Goal: Find specific page/section: Find specific page/section

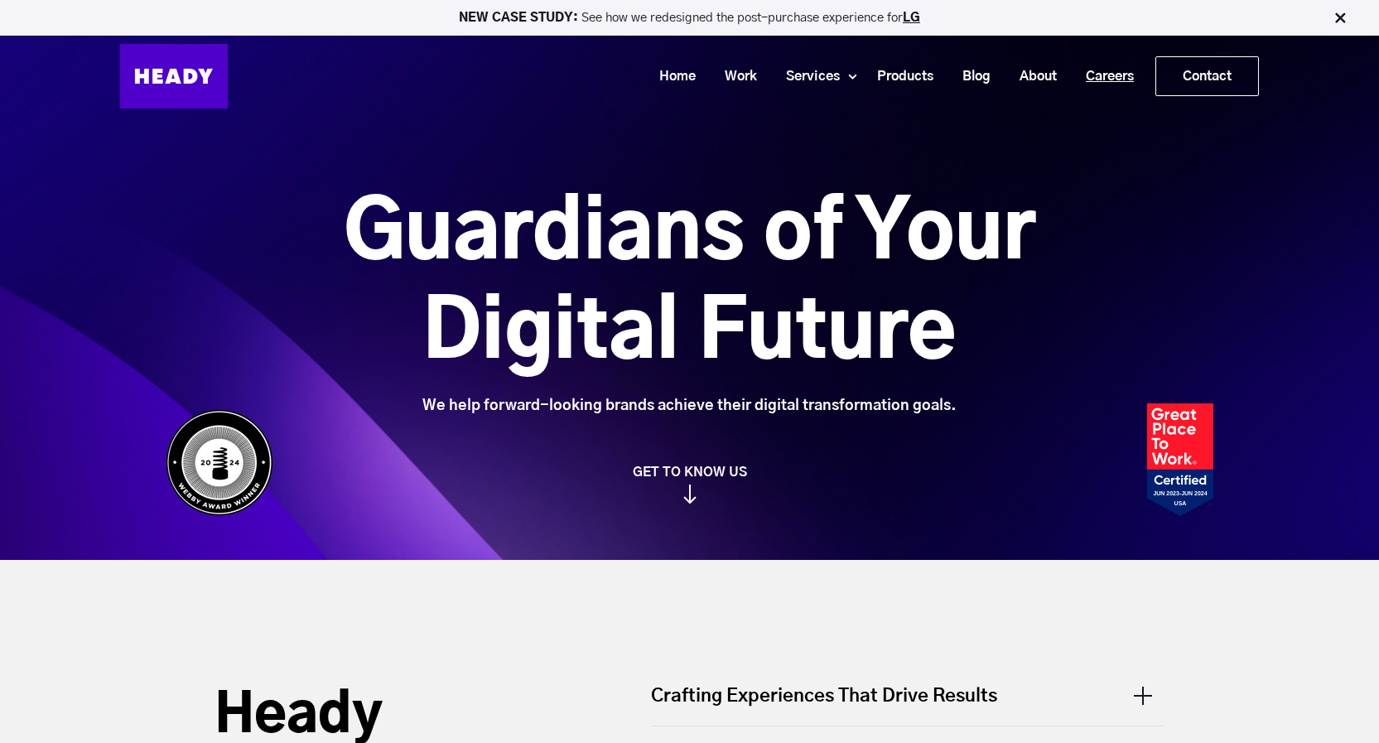
click at [1108, 83] on link "Careers" at bounding box center [1103, 76] width 77 height 31
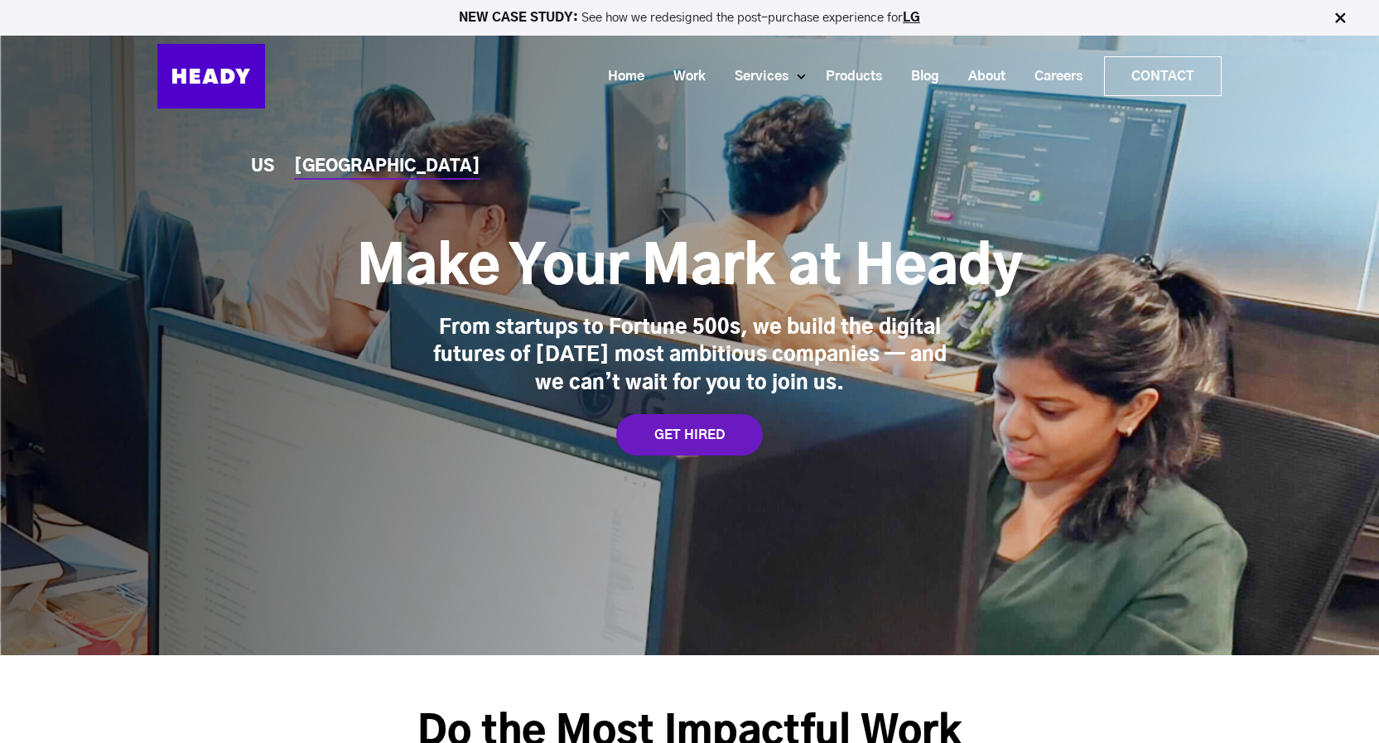
click at [317, 164] on div "[GEOGRAPHIC_DATA]" at bounding box center [387, 166] width 186 height 17
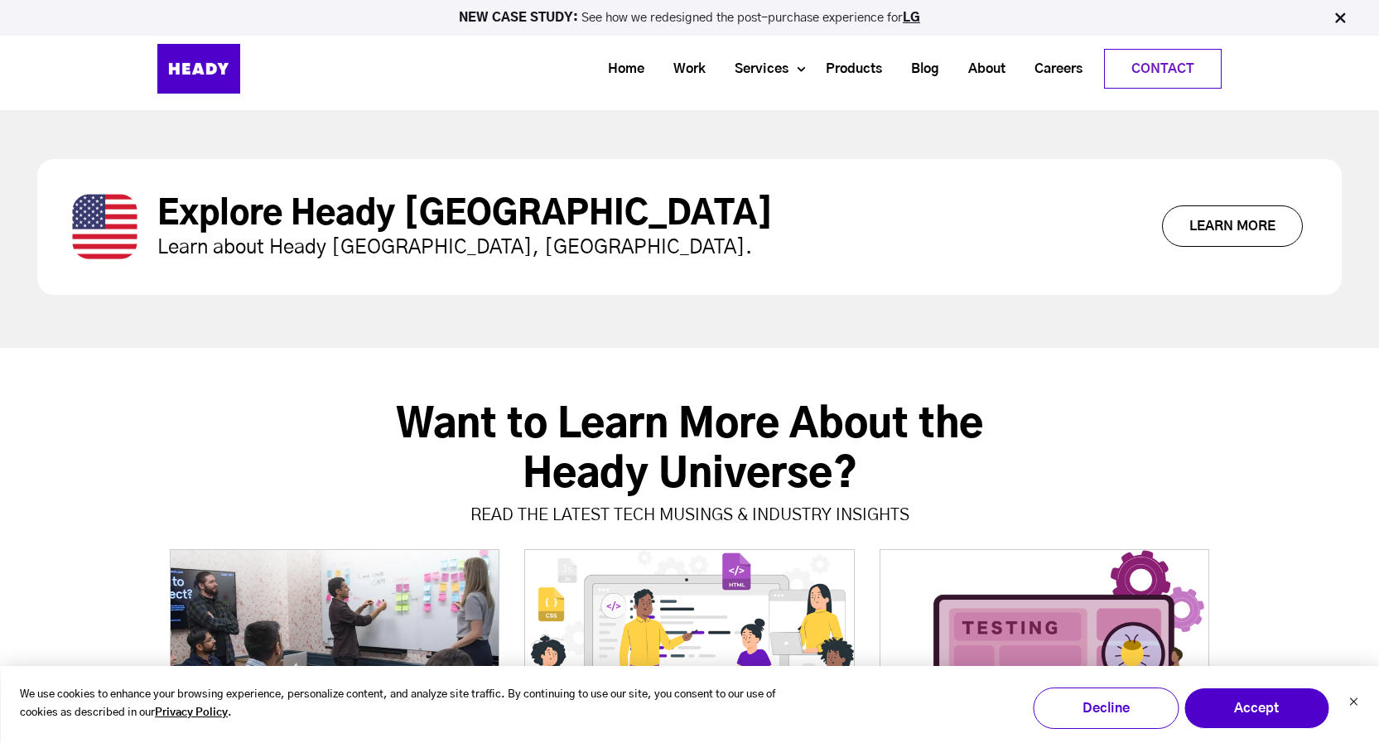
scroll to position [5952, 0]
